Goal: Check status

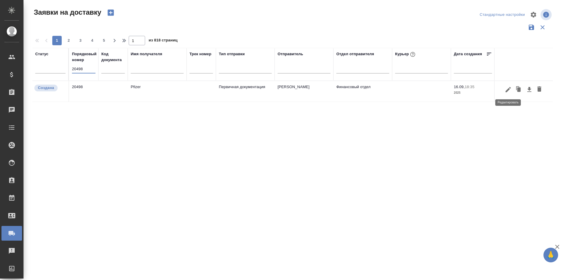
type input "20498"
click at [510, 93] on icon "button" at bounding box center [508, 89] width 7 height 7
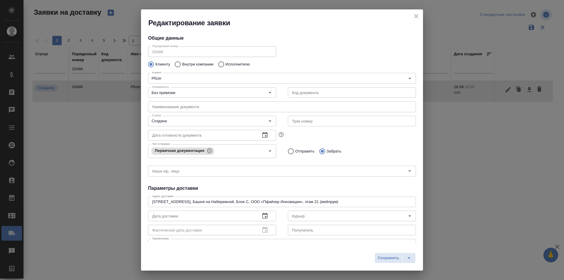
type input "Финансовый отдел"
type input "Бахарева Елена"
type input "89259045044"
type input "[PERSON_NAME]"
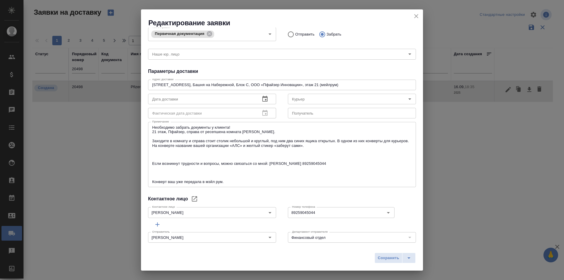
scroll to position [118, 0]
drag, startPoint x: 145, startPoint y: 84, endPoint x: 58, endPoint y: 83, distance: 87.6
click at [58, 83] on div "Редактирование заявки Общие данные Порядковый номер 20498 Порядковый номер Клие…" at bounding box center [282, 140] width 564 height 280
click at [408, 190] on div "Общие данные Порядковый номер 20498 Порядковый номер Клиенту Внутри компании Ис…" at bounding box center [282, 135] width 282 height 215
drag, startPoint x: 327, startPoint y: 146, endPoint x: 131, endPoint y: 140, distance: 195.8
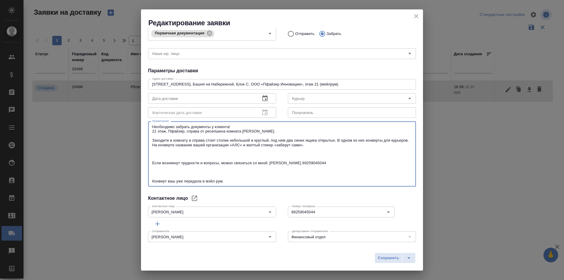
click at [131, 140] on div "Редактирование заявки Общие данные Порядковый номер 20498 Порядковый номер Клие…" at bounding box center [282, 140] width 564 height 280
click at [400, 200] on div "Номер телефона 89259045044 Номер телефона" at bounding box center [352, 211] width 140 height 26
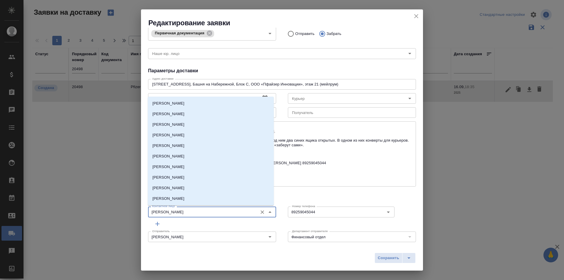
drag, startPoint x: 193, startPoint y: 213, endPoint x: 114, endPoint y: 217, distance: 78.8
click at [114, 217] on div "Редактирование заявки Общие данные Порядковый номер 20498 Порядковый номер Клие…" at bounding box center [282, 140] width 564 height 280
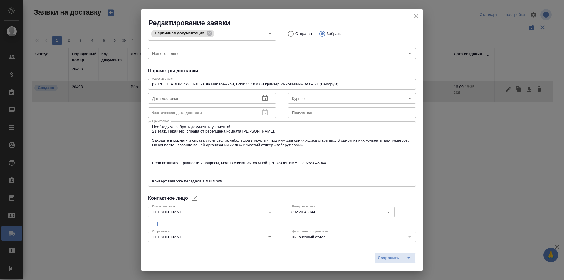
click at [395, 212] on div at bounding box center [405, 211] width 21 height 14
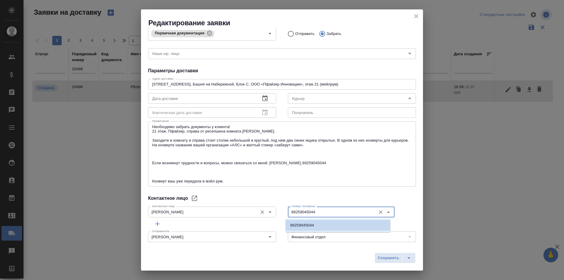
drag, startPoint x: 325, startPoint y: 212, endPoint x: 238, endPoint y: 213, distance: 87.0
click at [238, 213] on div "Контактное лицо Бахарева Елена Контактное лицо Номер телефона 89259045044 Номер…" at bounding box center [282, 211] width 280 height 26
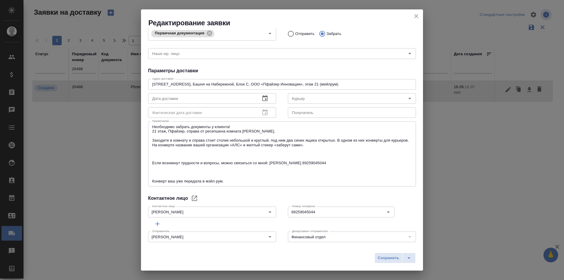
click at [391, 41] on div "Тип отправки Первичная документация Тип отправки Отправить Забрать" at bounding box center [282, 33] width 280 height 29
click at [414, 16] on icon "close" at bounding box center [416, 16] width 7 height 7
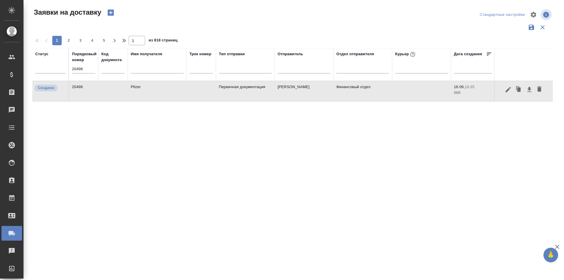
click at [508, 91] on icon "button" at bounding box center [508, 89] width 7 height 7
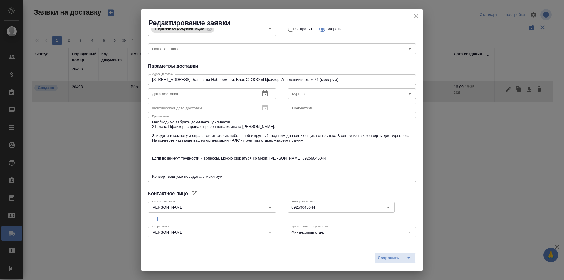
scroll to position [124, 0]
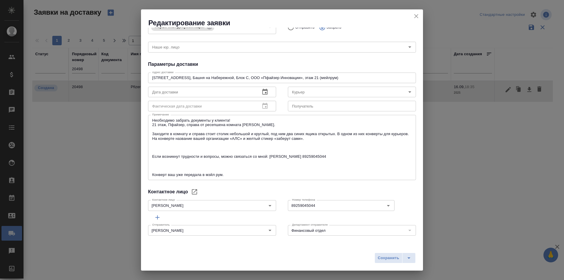
click at [419, 16] on icon "close" at bounding box center [416, 16] width 7 height 7
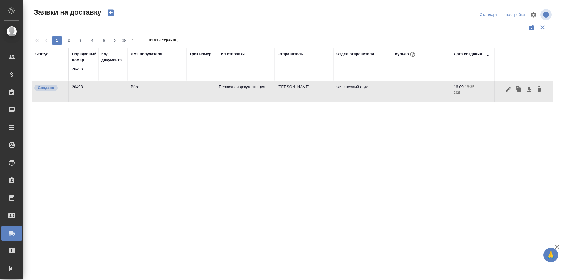
click at [86, 71] on input "20498" at bounding box center [84, 69] width 24 height 8
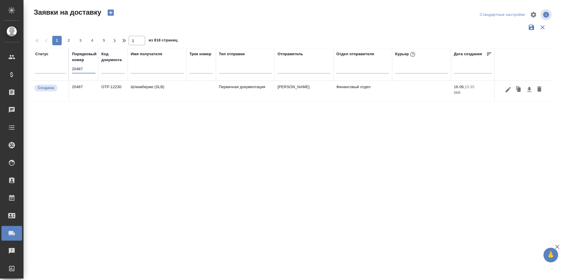
type input "20487"
click at [509, 91] on icon "button" at bounding box center [508, 89] width 7 height 7
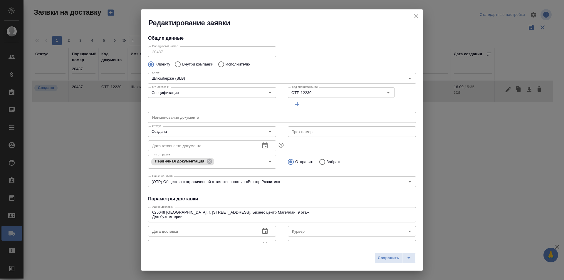
type input "Юдинцова Виктория"
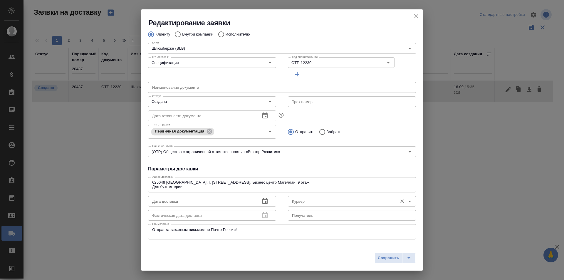
scroll to position [29, 0]
